Goal: Information Seeking & Learning: Learn about a topic

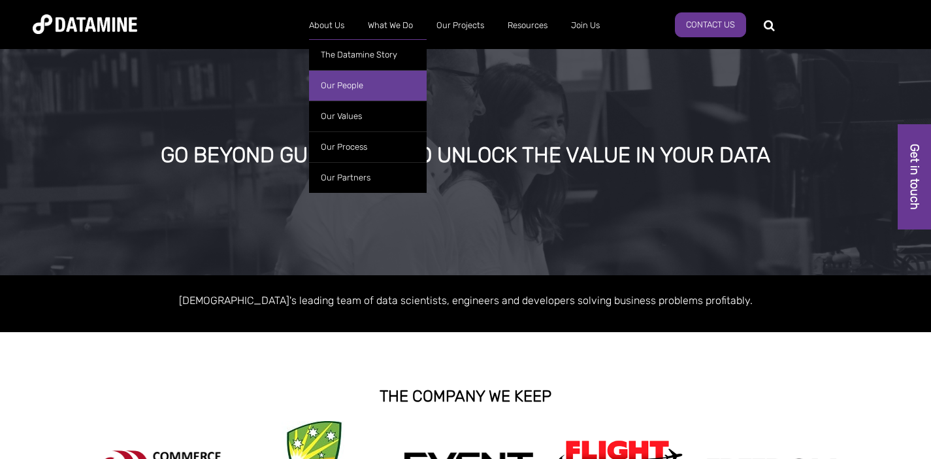
click at [363, 87] on link "Our People" at bounding box center [368, 85] width 118 height 31
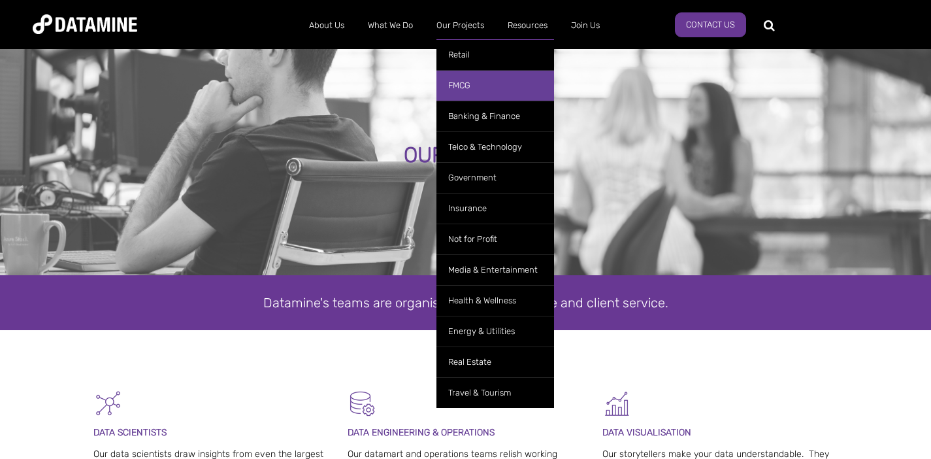
click at [493, 90] on link "FMCG" at bounding box center [496, 85] width 118 height 31
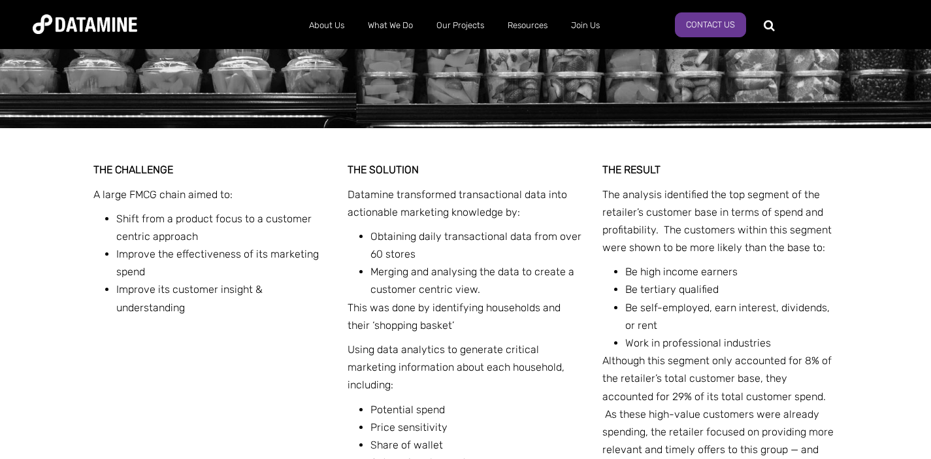
scroll to position [76, 0]
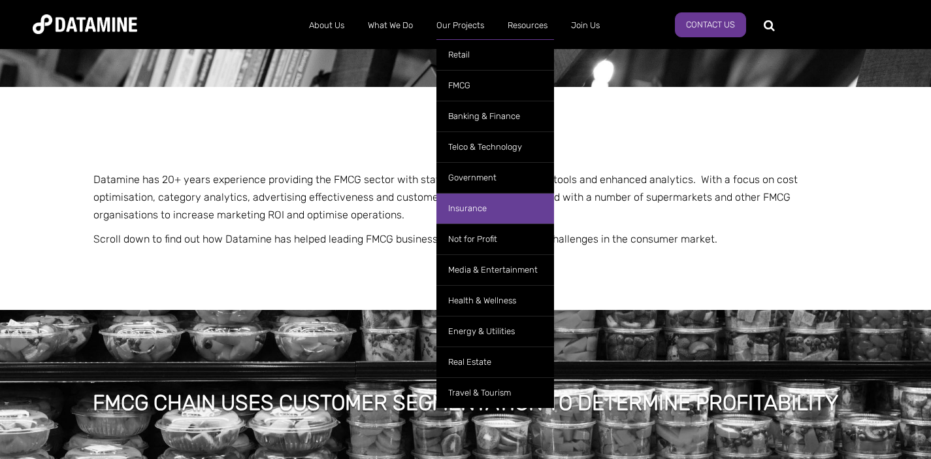
click at [495, 203] on link "Insurance" at bounding box center [496, 208] width 118 height 31
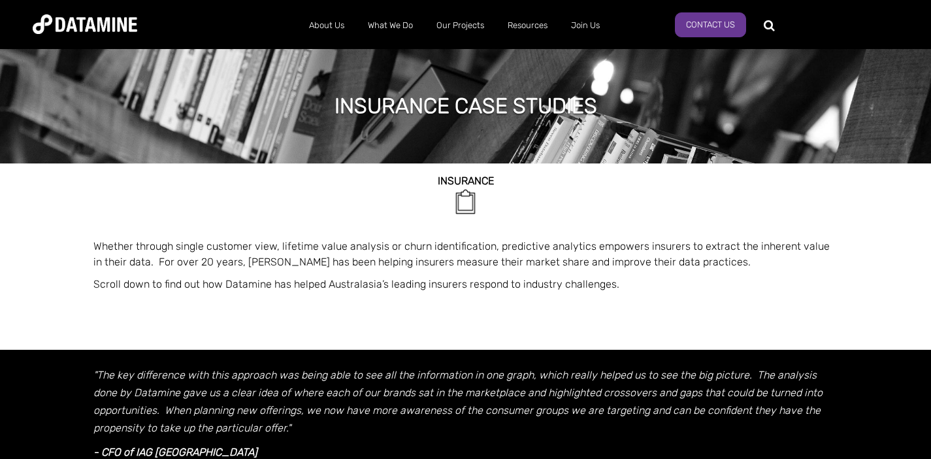
click at [97, 16] on img at bounding box center [85, 24] width 105 height 20
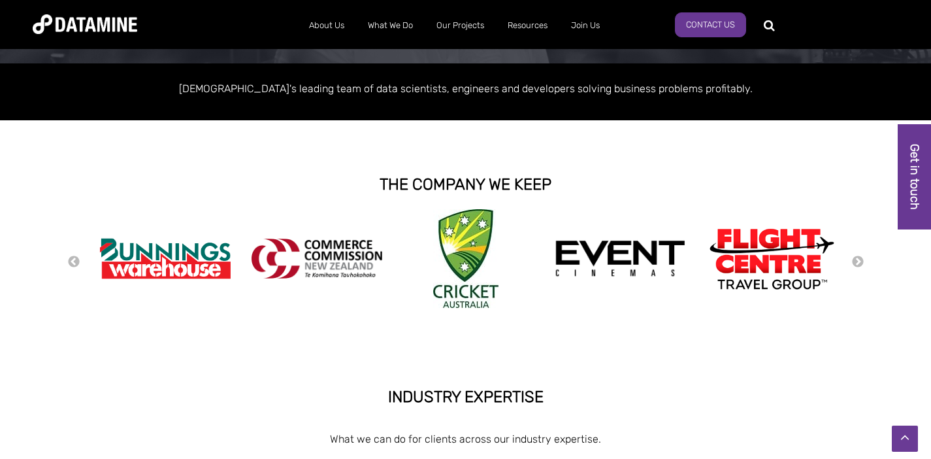
scroll to position [165, 0]
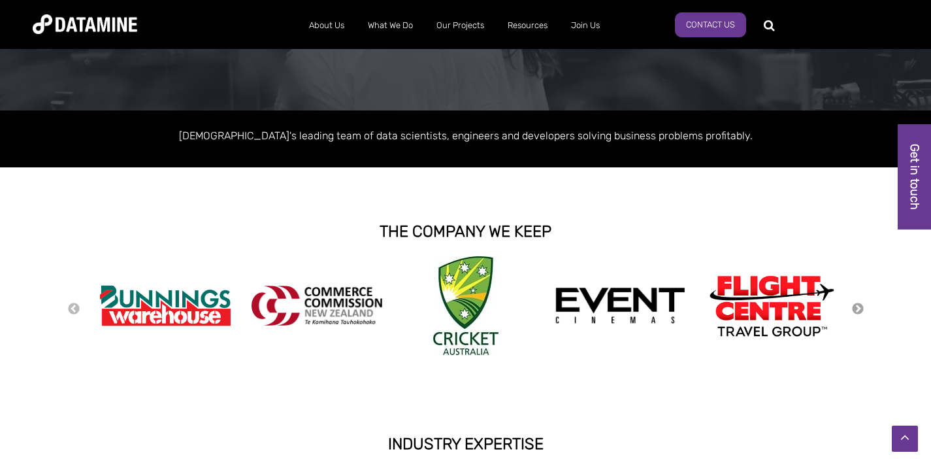
click at [857, 309] on button "Next" at bounding box center [858, 309] width 13 height 14
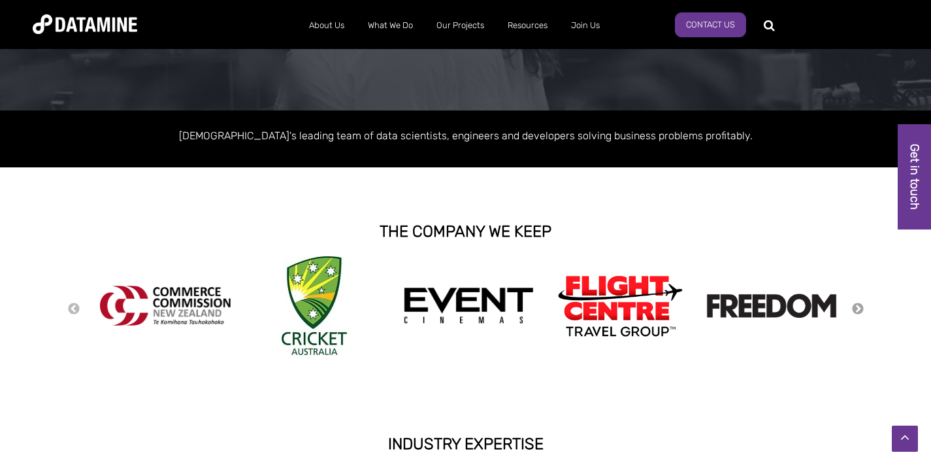
click at [857, 309] on button "Next" at bounding box center [858, 309] width 13 height 14
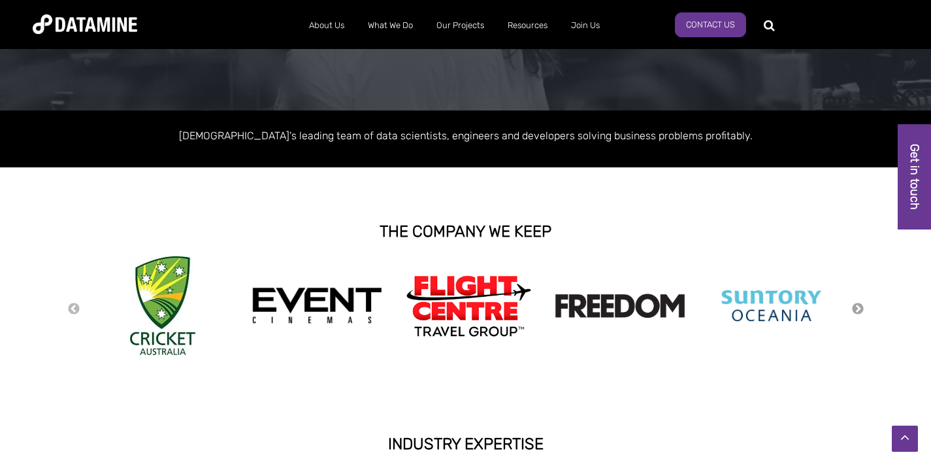
click at [857, 309] on button "Next" at bounding box center [858, 309] width 13 height 14
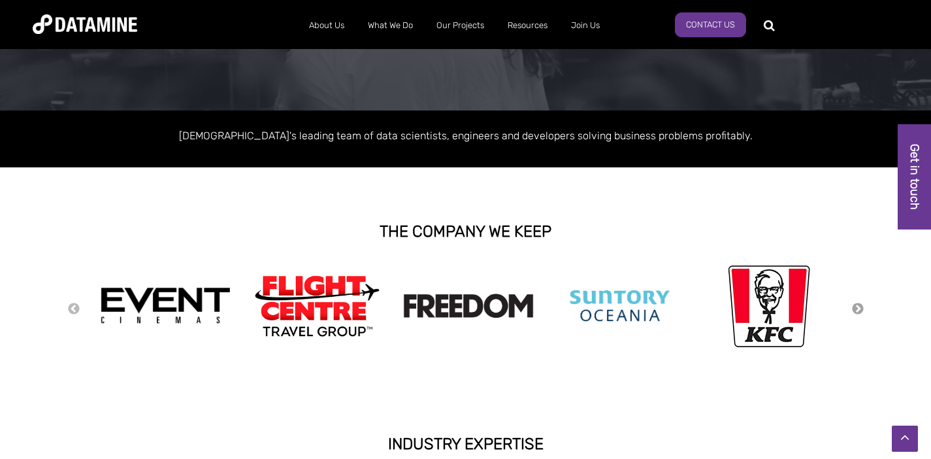
click at [857, 309] on button "Next" at bounding box center [858, 309] width 13 height 14
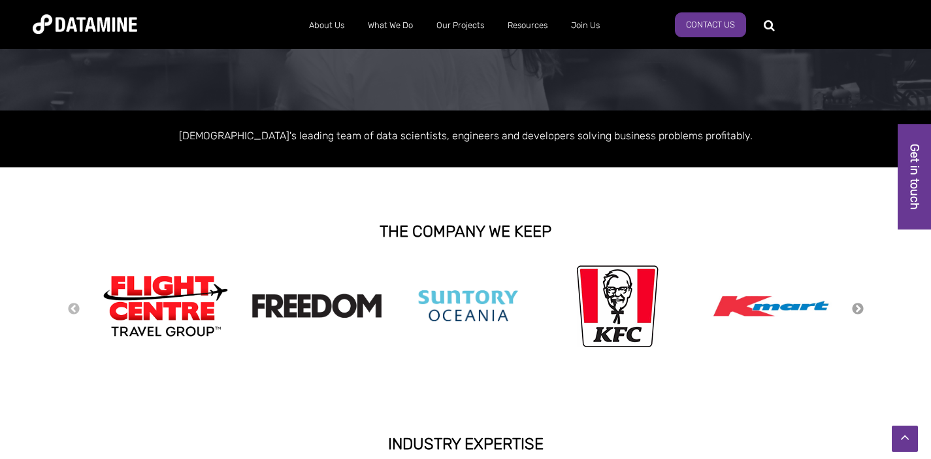
click at [857, 309] on button "Next" at bounding box center [858, 309] width 13 height 14
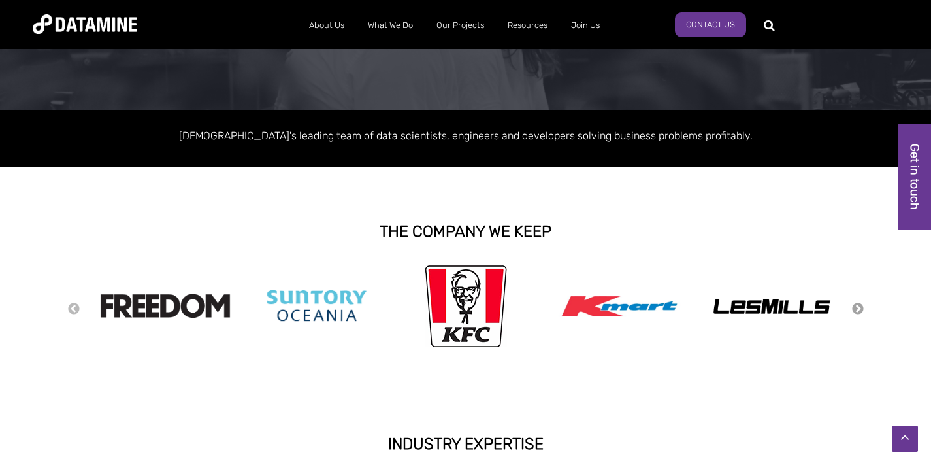
click at [857, 309] on button "Next" at bounding box center [858, 309] width 13 height 14
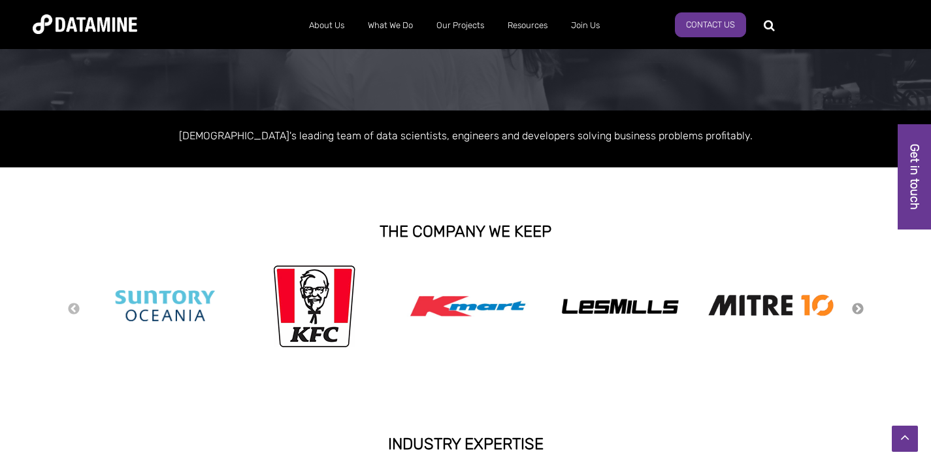
click at [857, 309] on button "Next" at bounding box center [858, 309] width 13 height 14
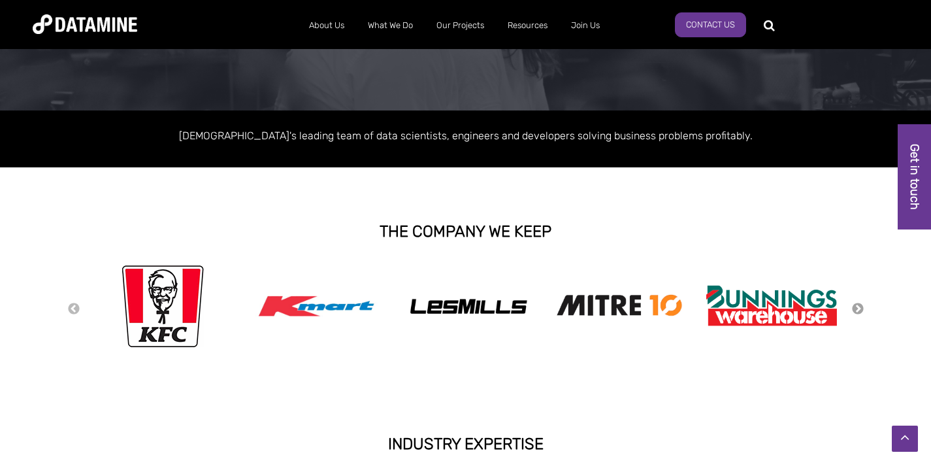
click at [857, 309] on button "Next" at bounding box center [858, 309] width 13 height 14
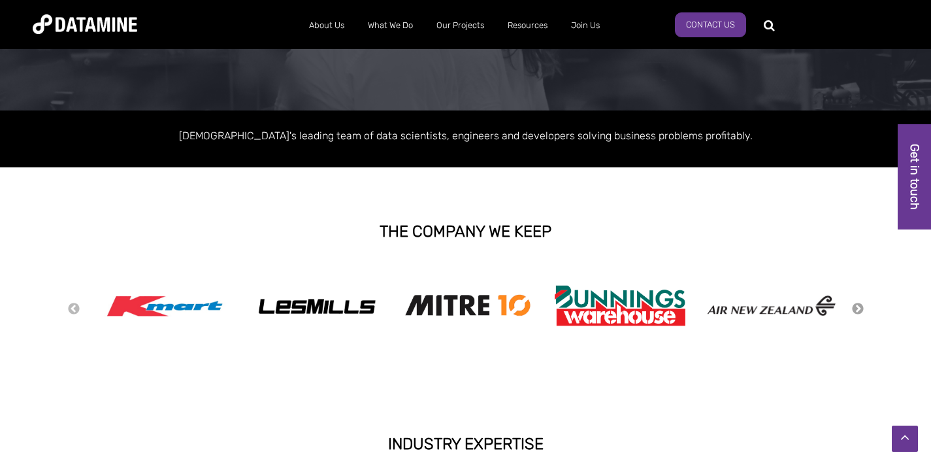
click at [857, 309] on button "Next" at bounding box center [858, 309] width 13 height 14
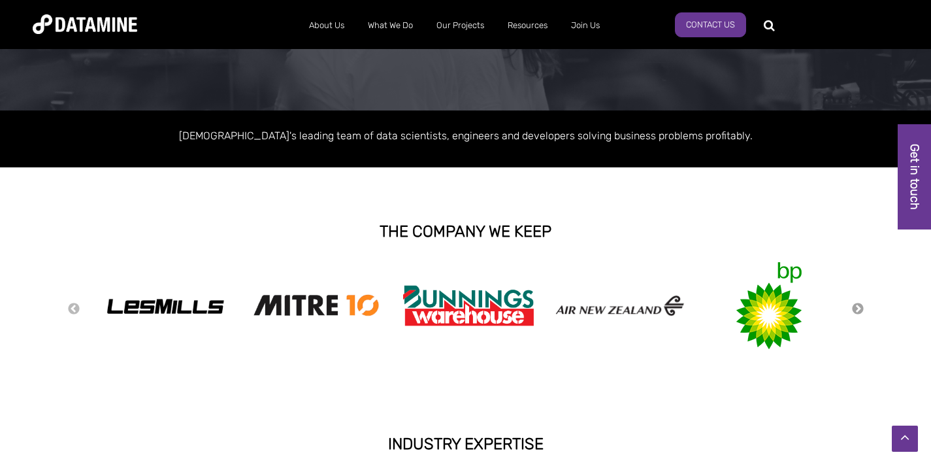
click at [857, 309] on button "Next" at bounding box center [858, 309] width 13 height 14
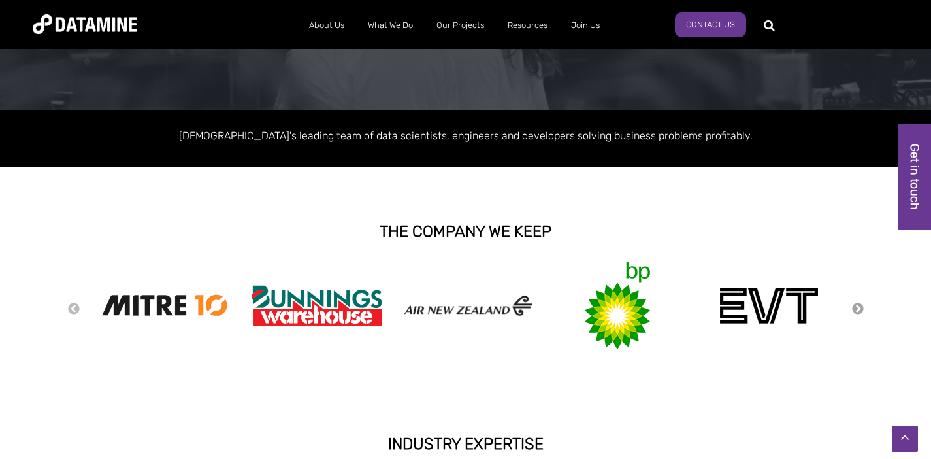
click at [857, 309] on button "Next" at bounding box center [858, 309] width 13 height 14
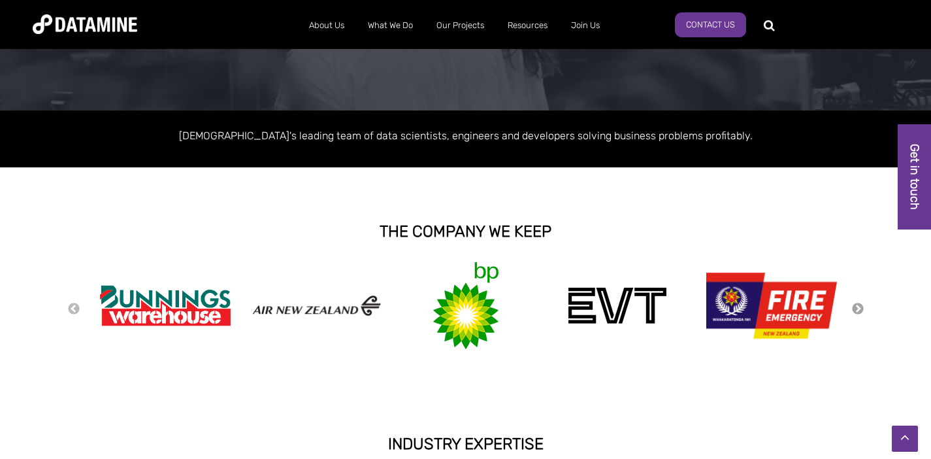
click at [857, 309] on button "Next" at bounding box center [858, 309] width 13 height 14
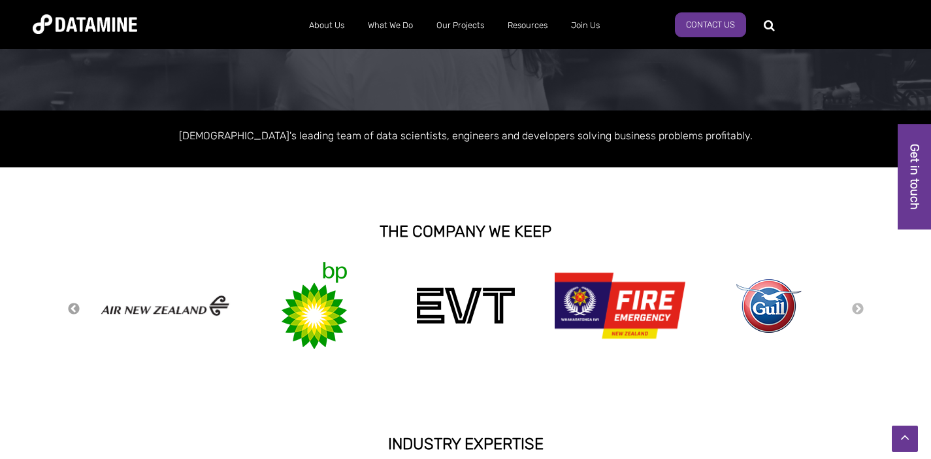
click at [71, 308] on button "Previous" at bounding box center [73, 309] width 13 height 14
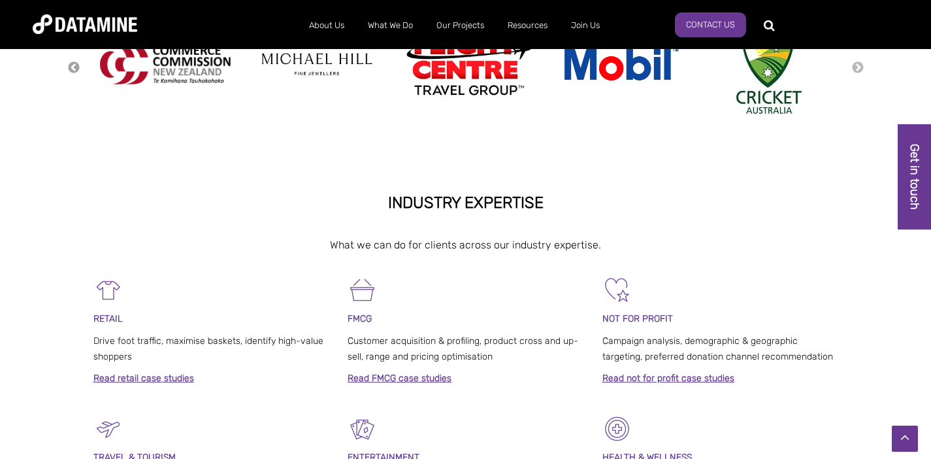
scroll to position [0, 0]
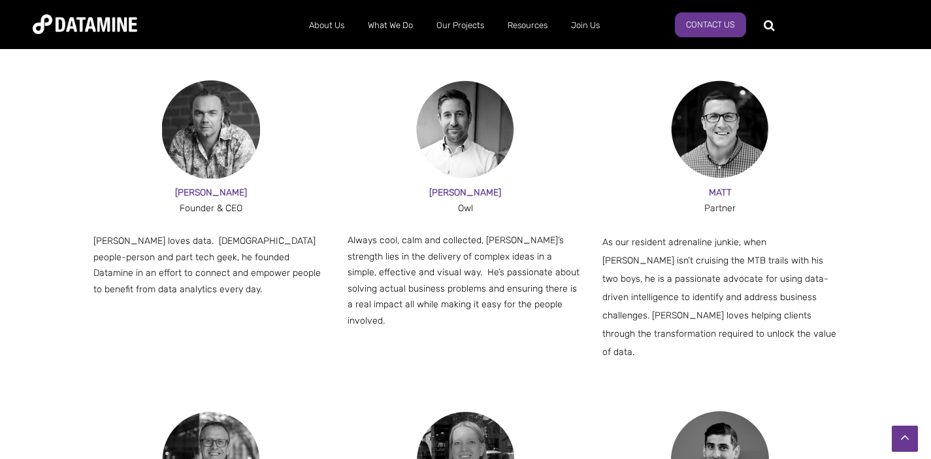
scroll to position [839, 0]
